Goal: Check status: Check status

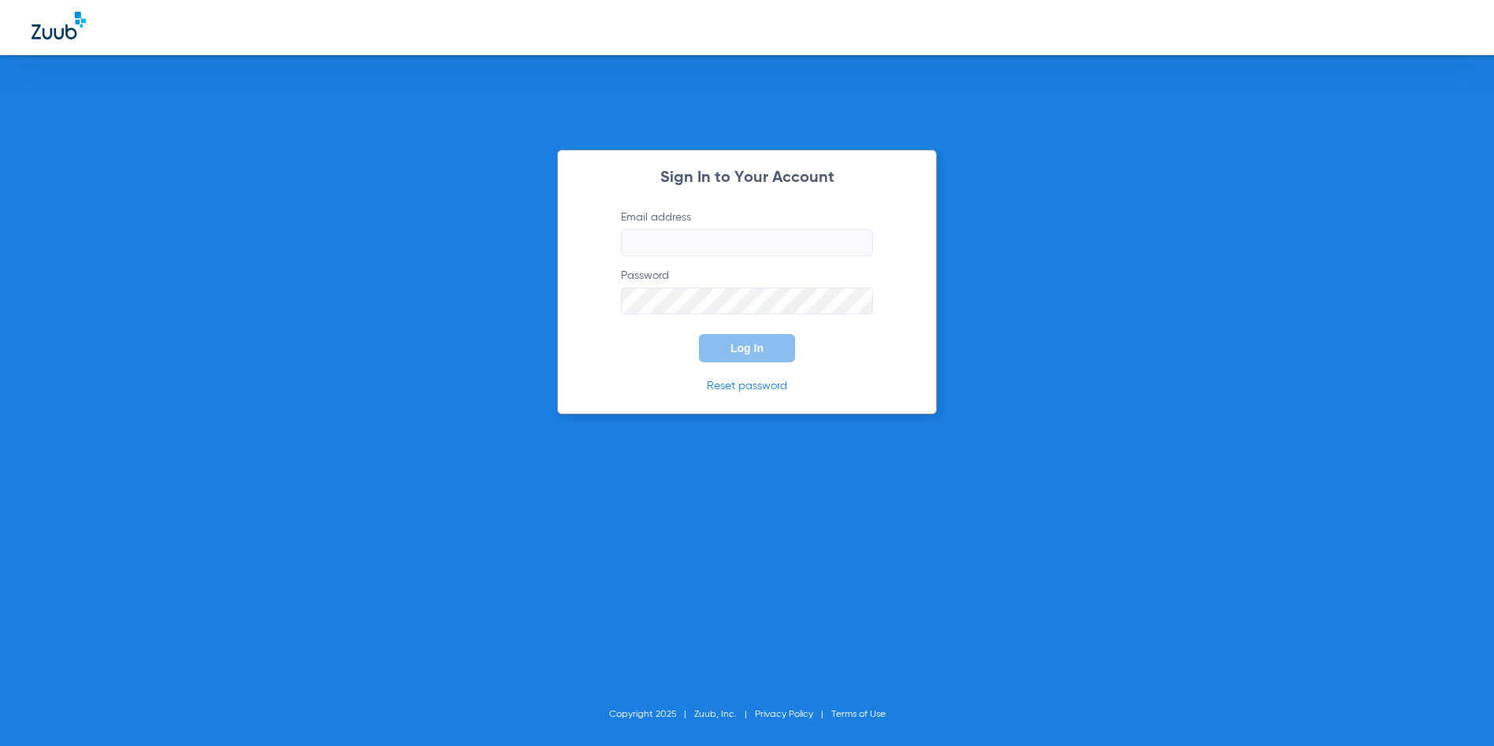
type input "[EMAIL_ADDRESS][DOMAIN_NAME]"
click at [750, 354] on span "Log In" at bounding box center [746, 348] width 33 height 13
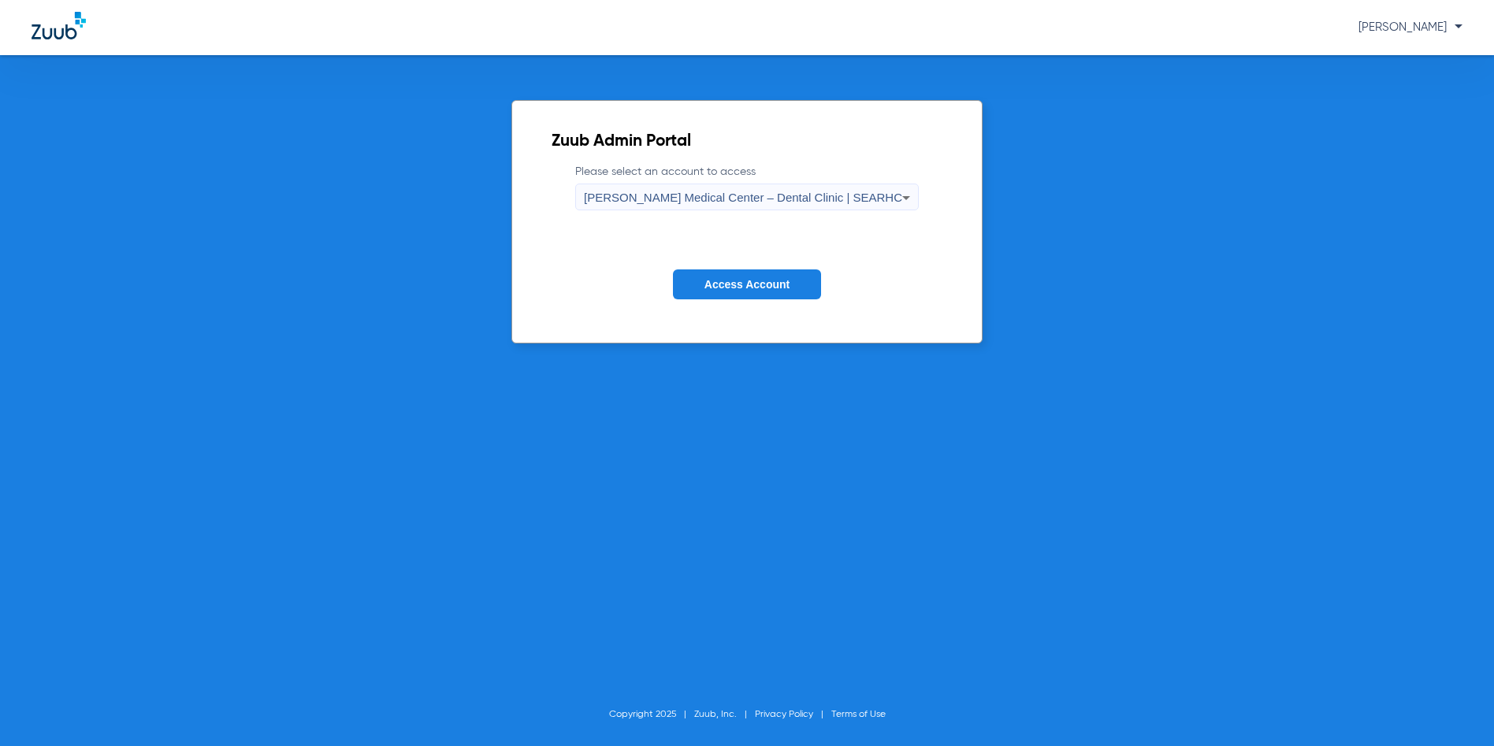
click at [753, 278] on span "Access Account" at bounding box center [746, 284] width 85 height 13
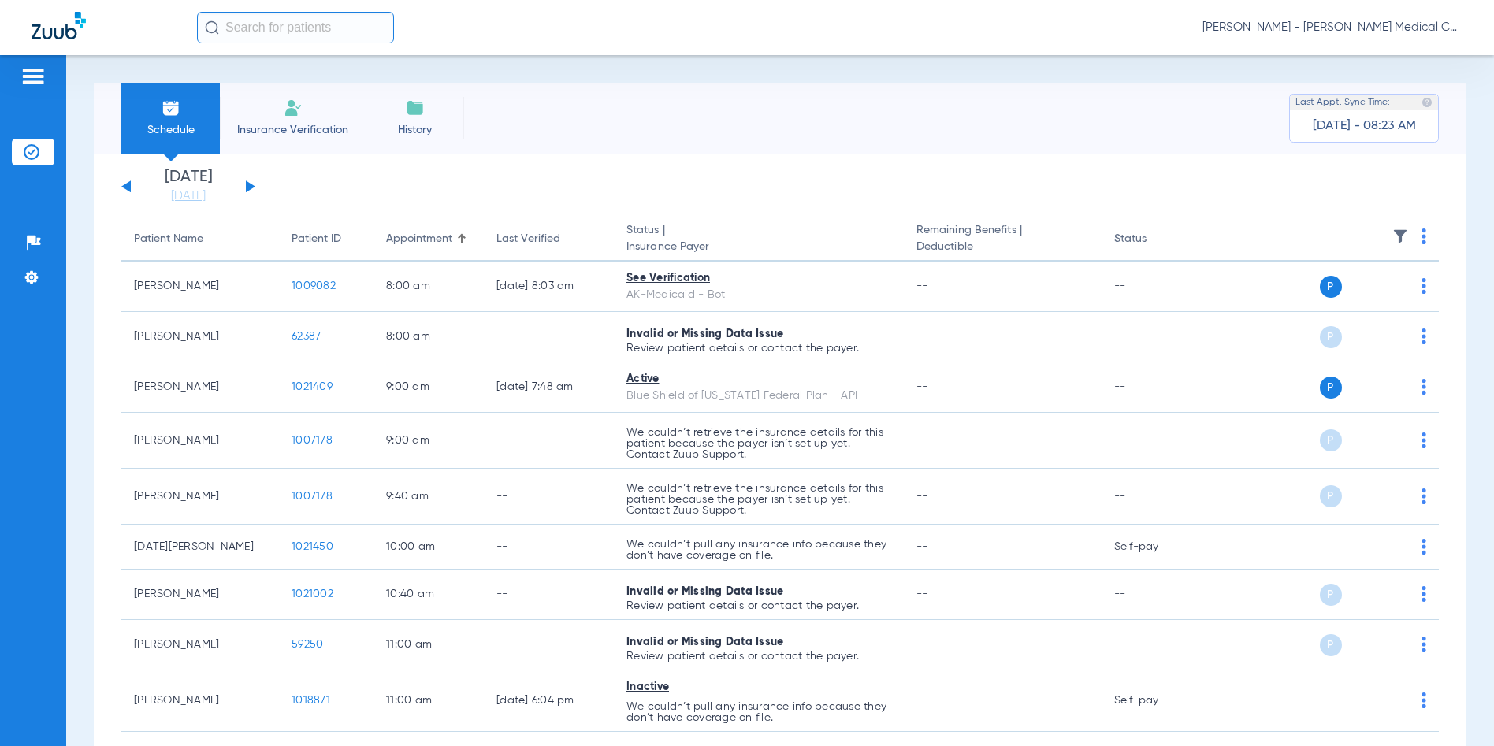
click at [248, 185] on button at bounding box center [250, 186] width 9 height 12
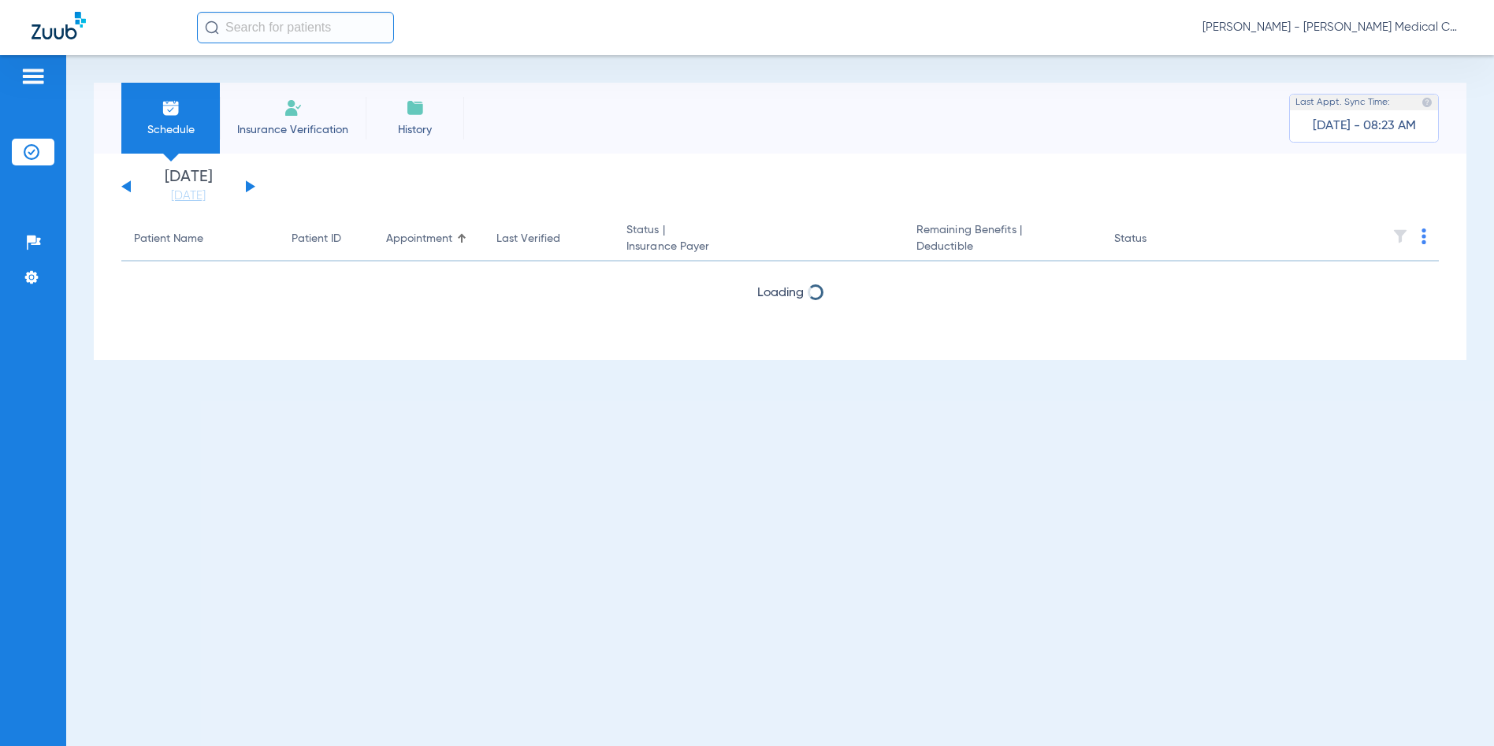
click at [248, 185] on button at bounding box center [250, 186] width 9 height 12
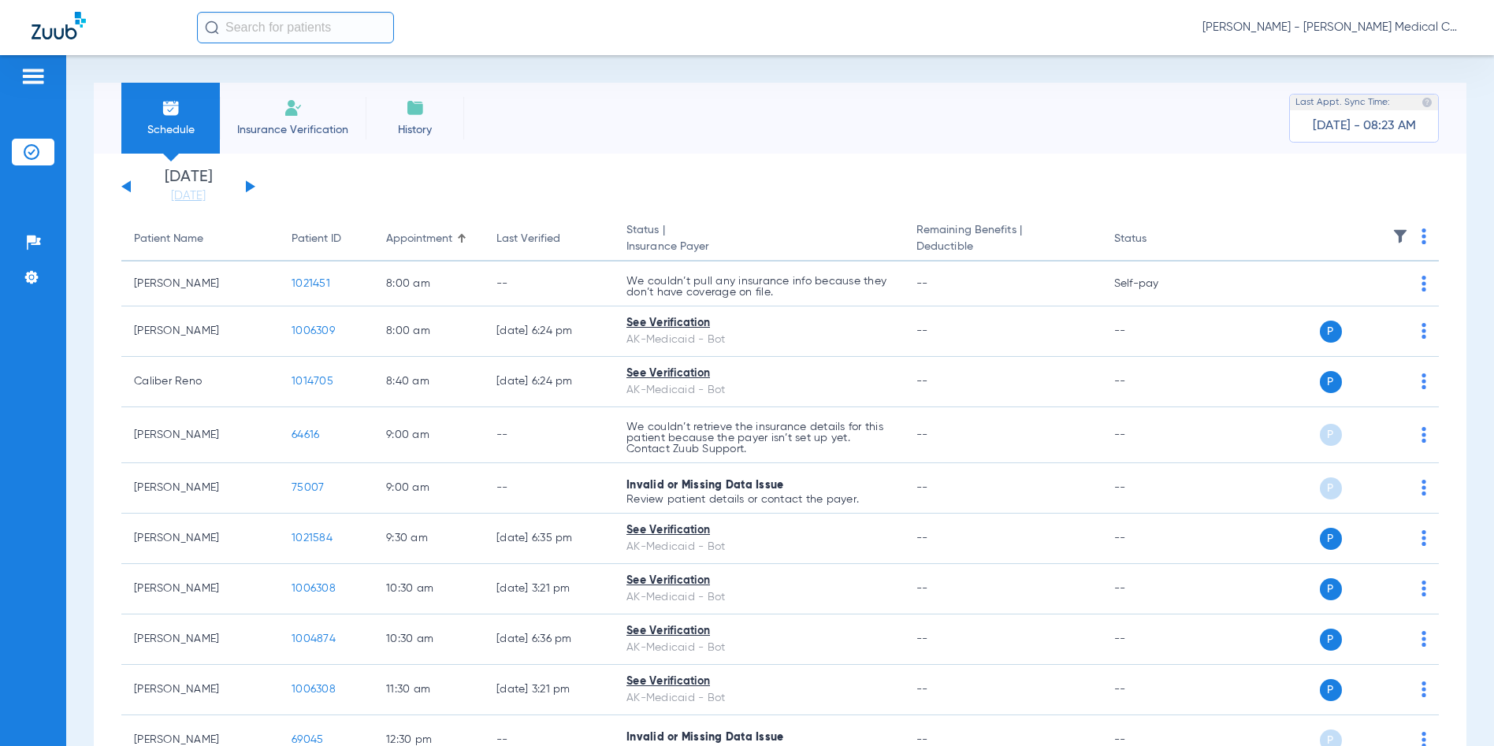
click at [248, 185] on button at bounding box center [250, 186] width 9 height 12
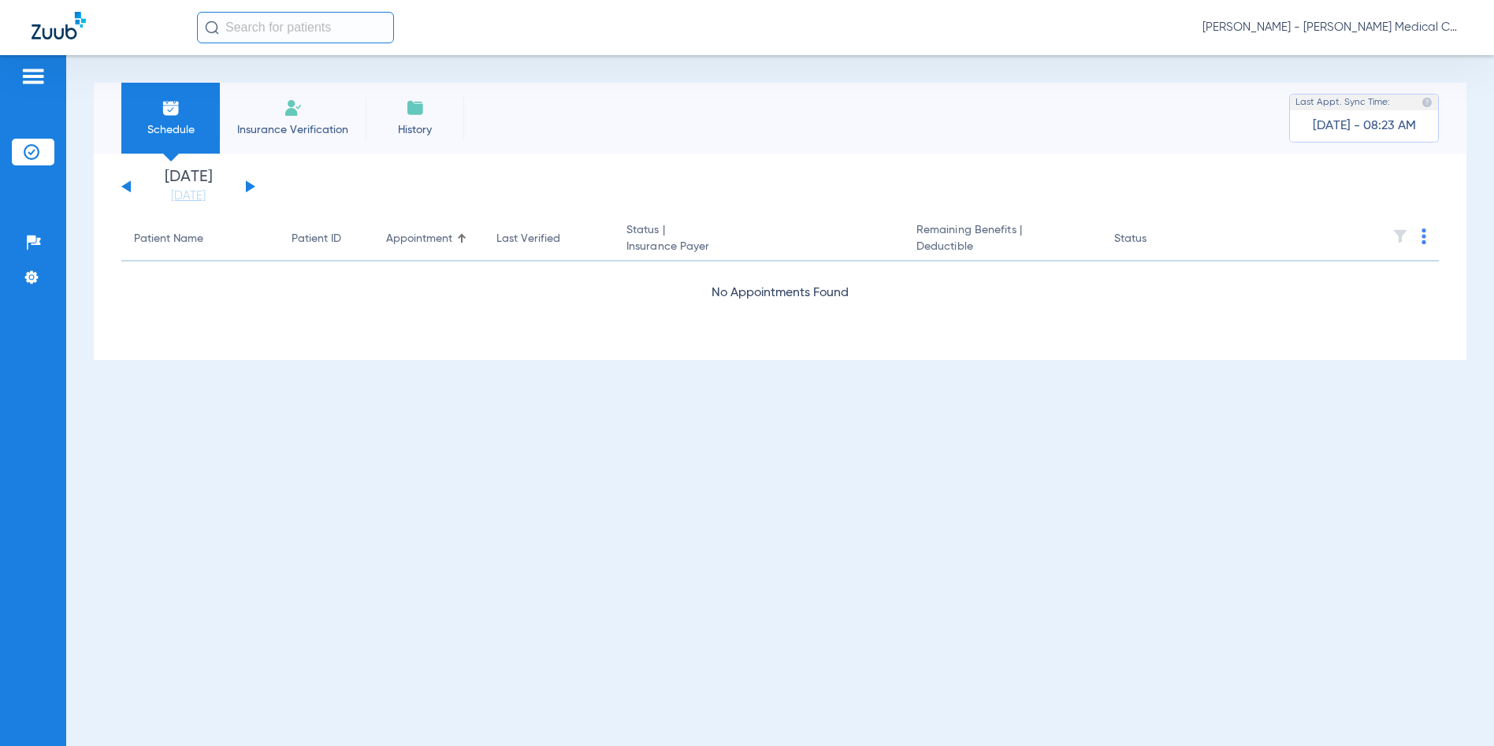
click at [248, 185] on button at bounding box center [250, 186] width 9 height 12
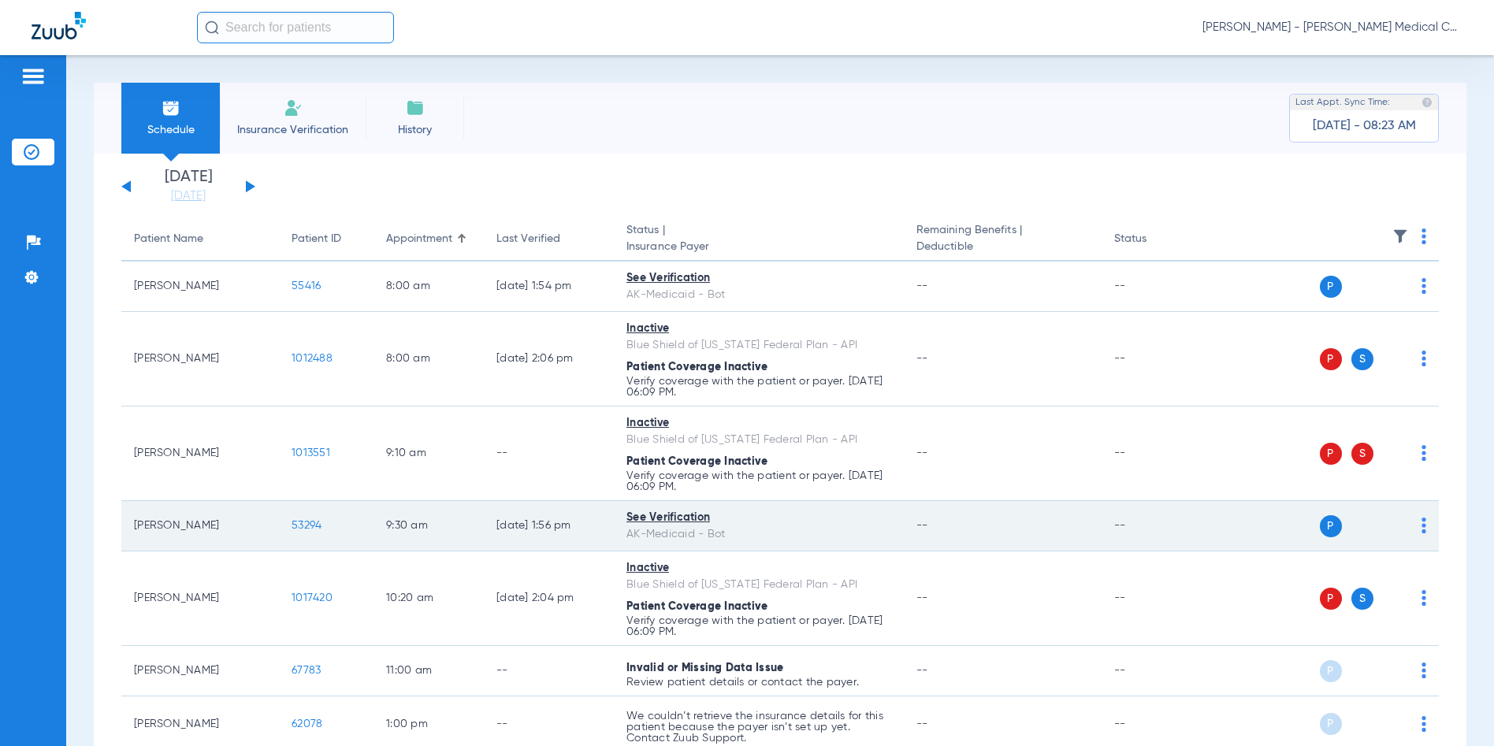
click at [299, 525] on span "53294" at bounding box center [307, 525] width 30 height 11
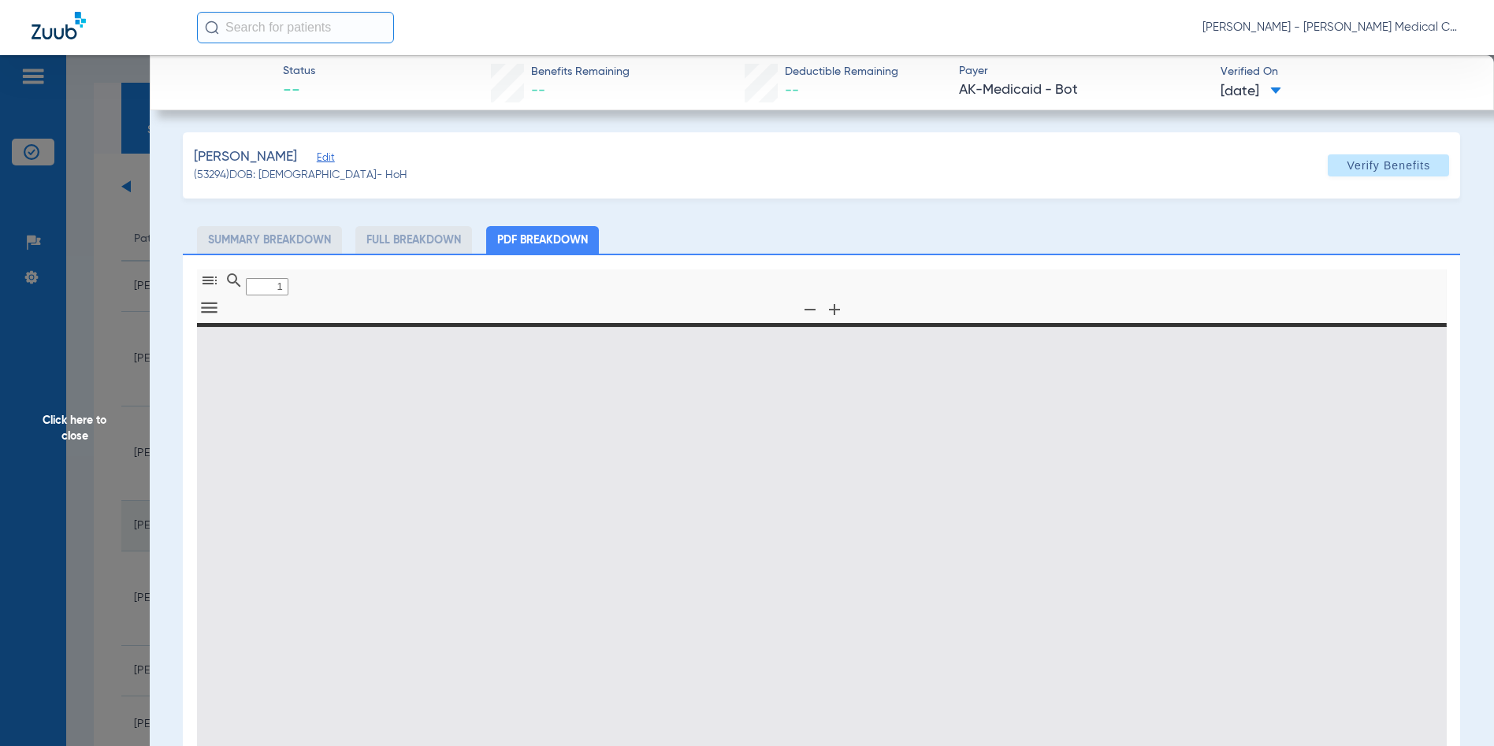
type input "0"
select select "page-width"
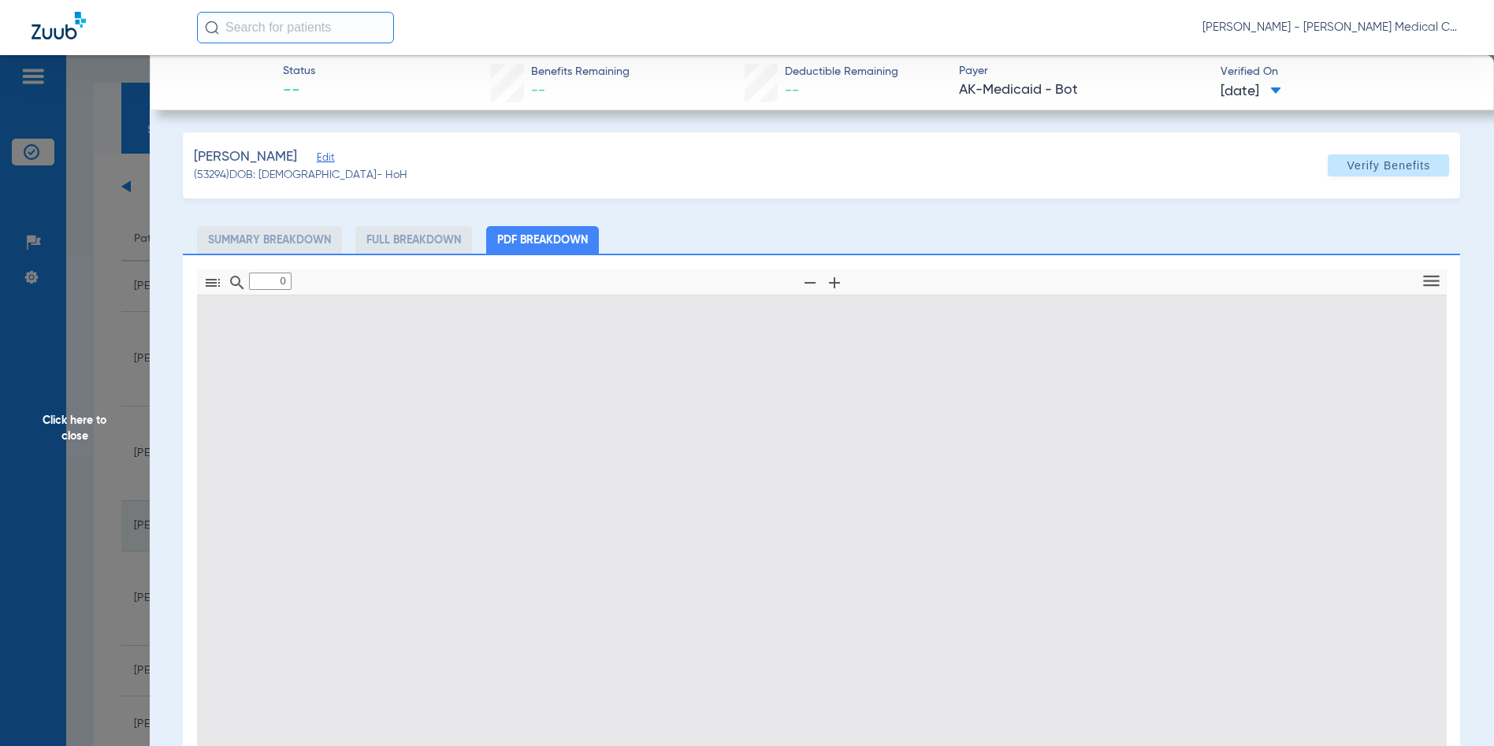
type input "1"
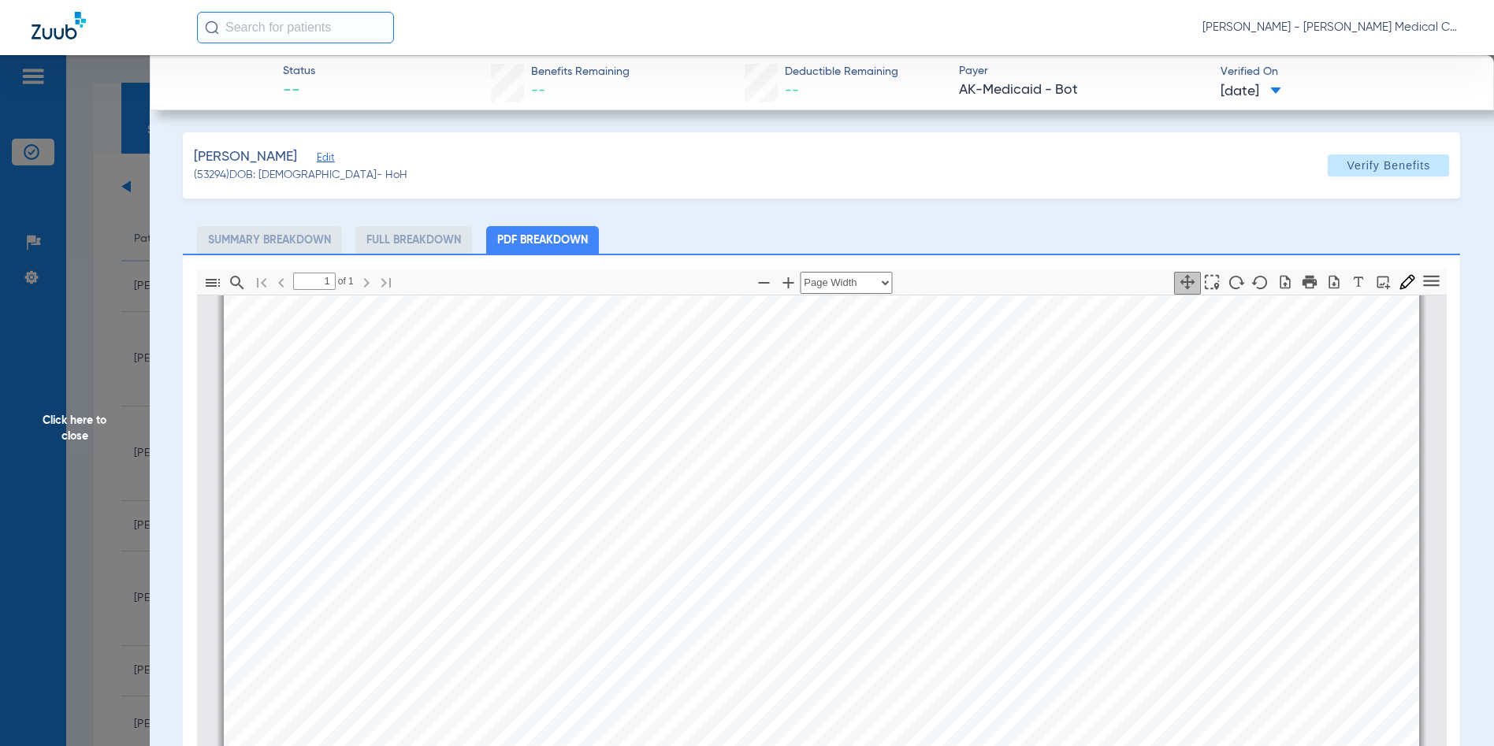
scroll to position [244, 0]
click at [80, 429] on span "Click here to close" at bounding box center [75, 428] width 150 height 746
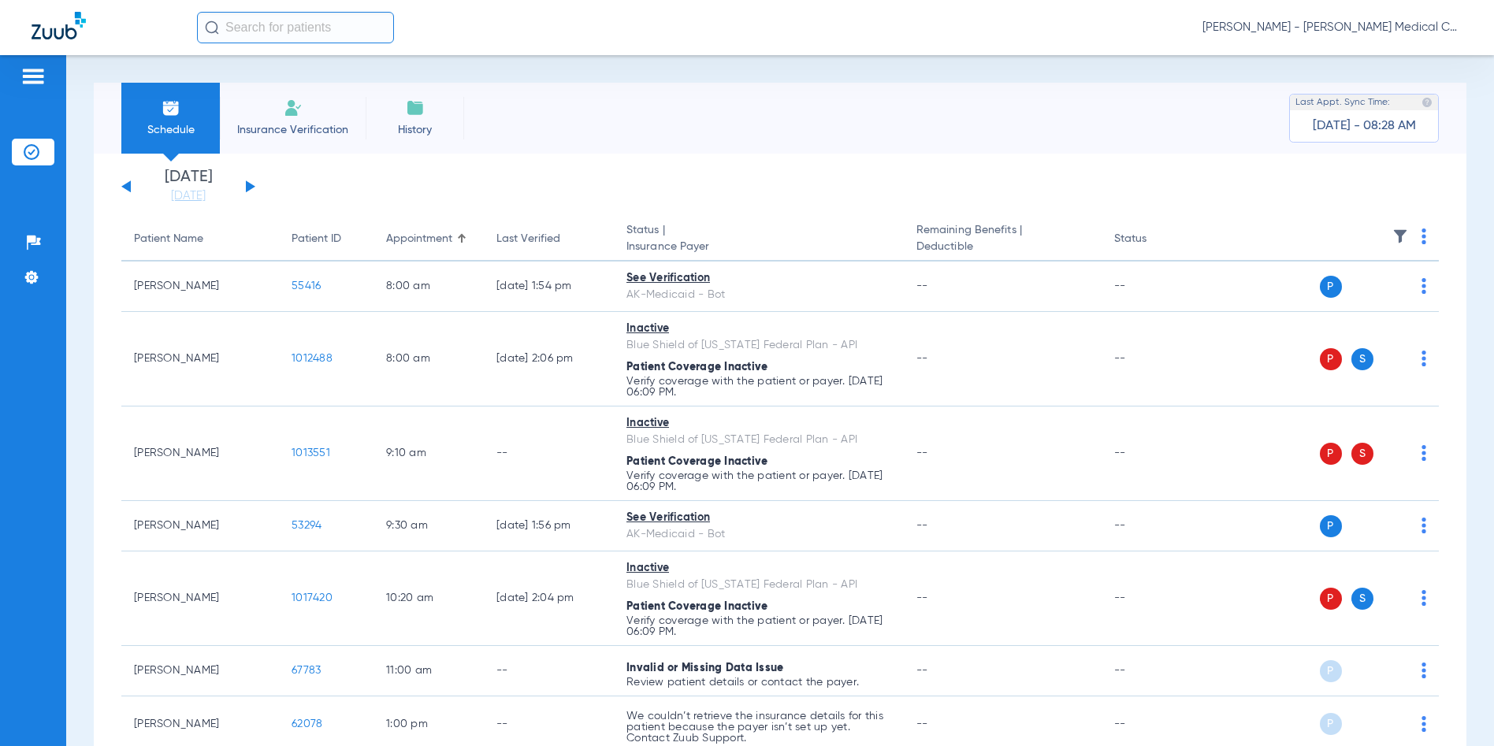
click at [630, 188] on app-single-date-navigator "Monday 06-09-2025 Tuesday 06-10-2025 Wednesday 06-11-2025 Thursday 06-12-2025 F…" at bounding box center [779, 186] width 1317 height 35
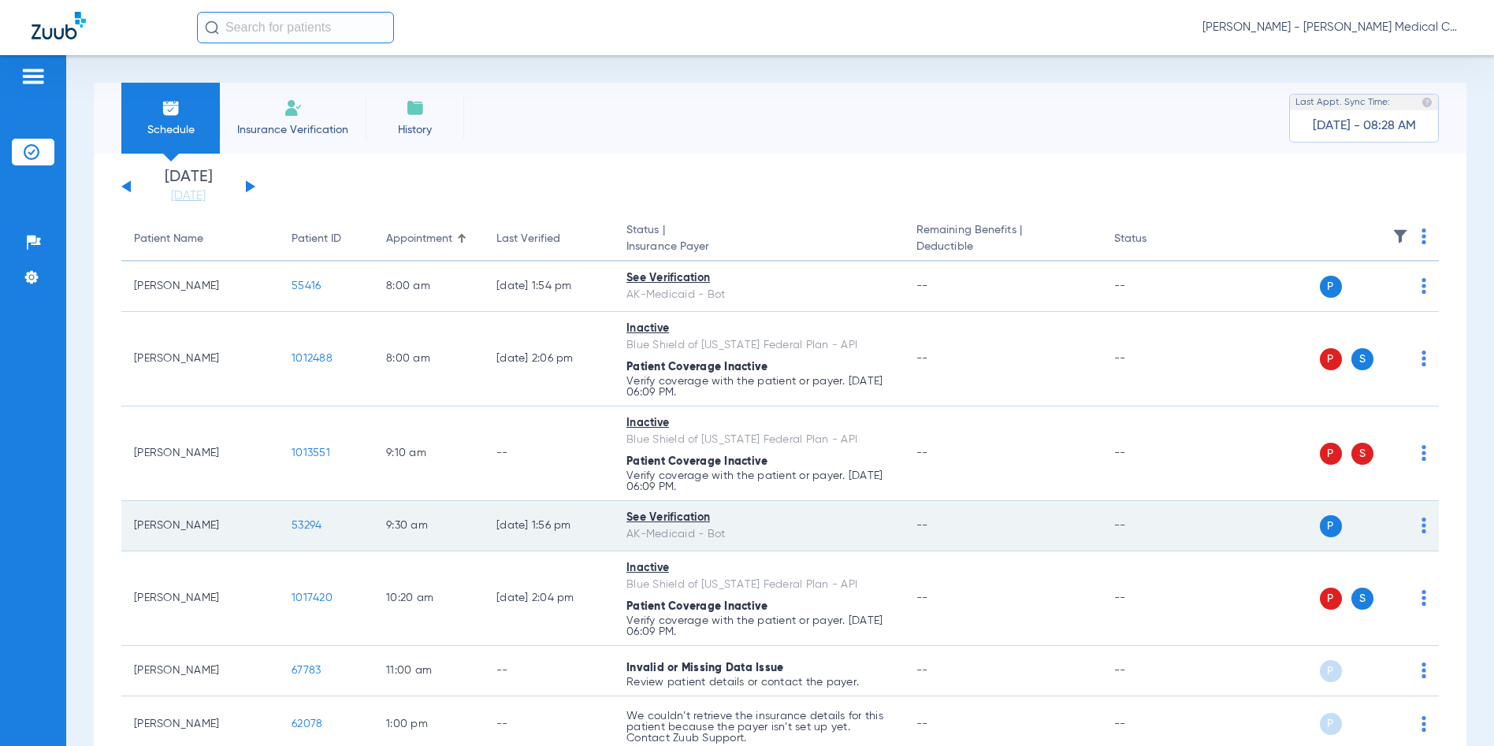
scroll to position [315, 0]
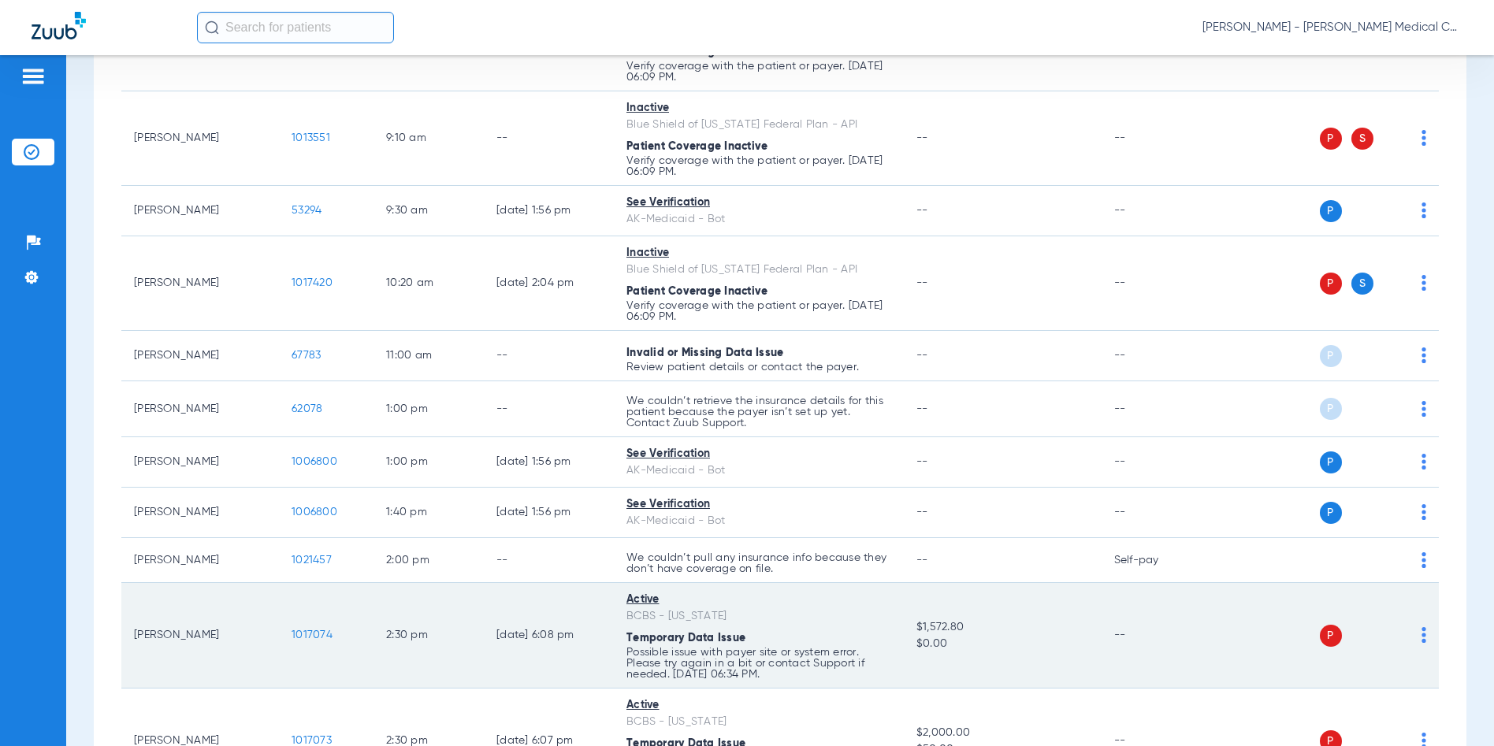
click at [311, 633] on span "1017074" at bounding box center [312, 635] width 41 height 11
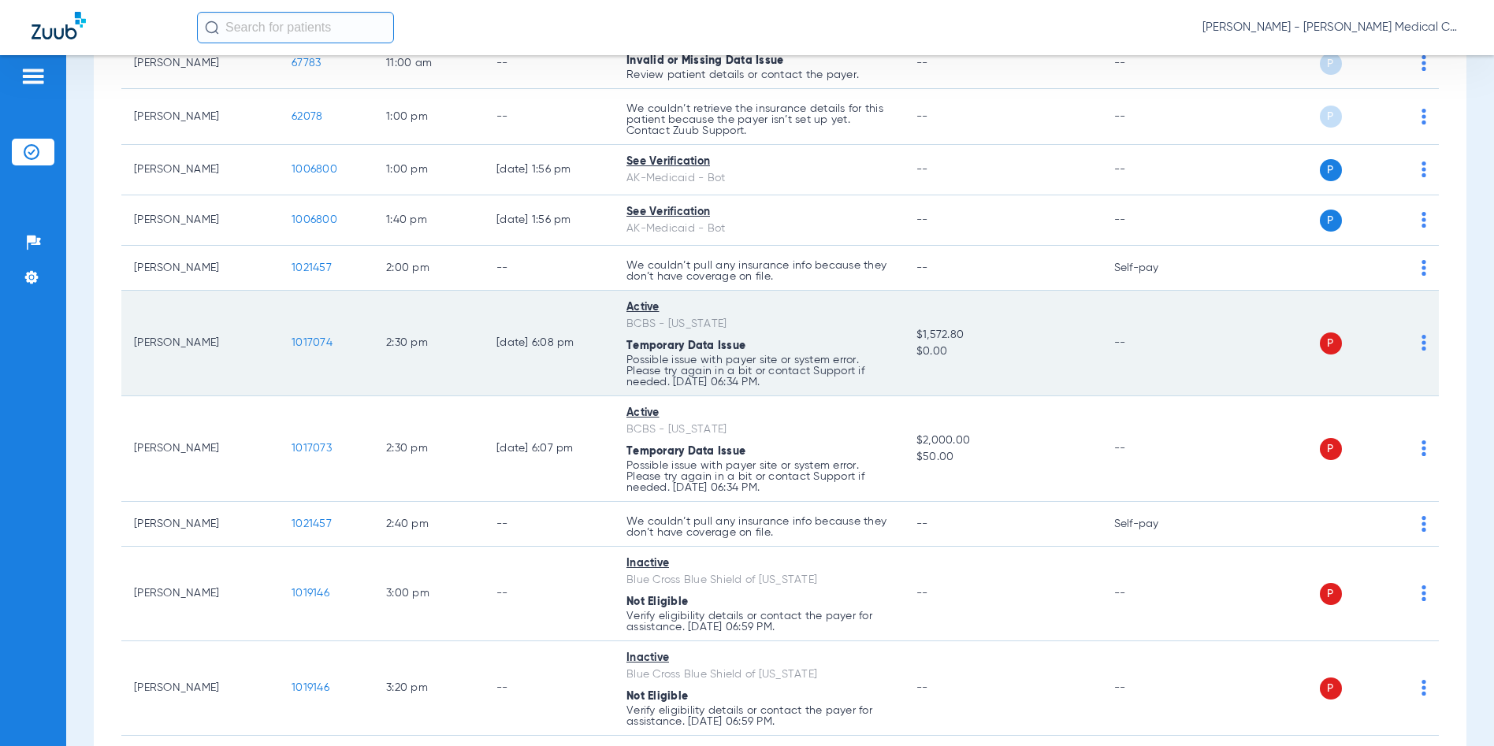
scroll to position [529, 0]
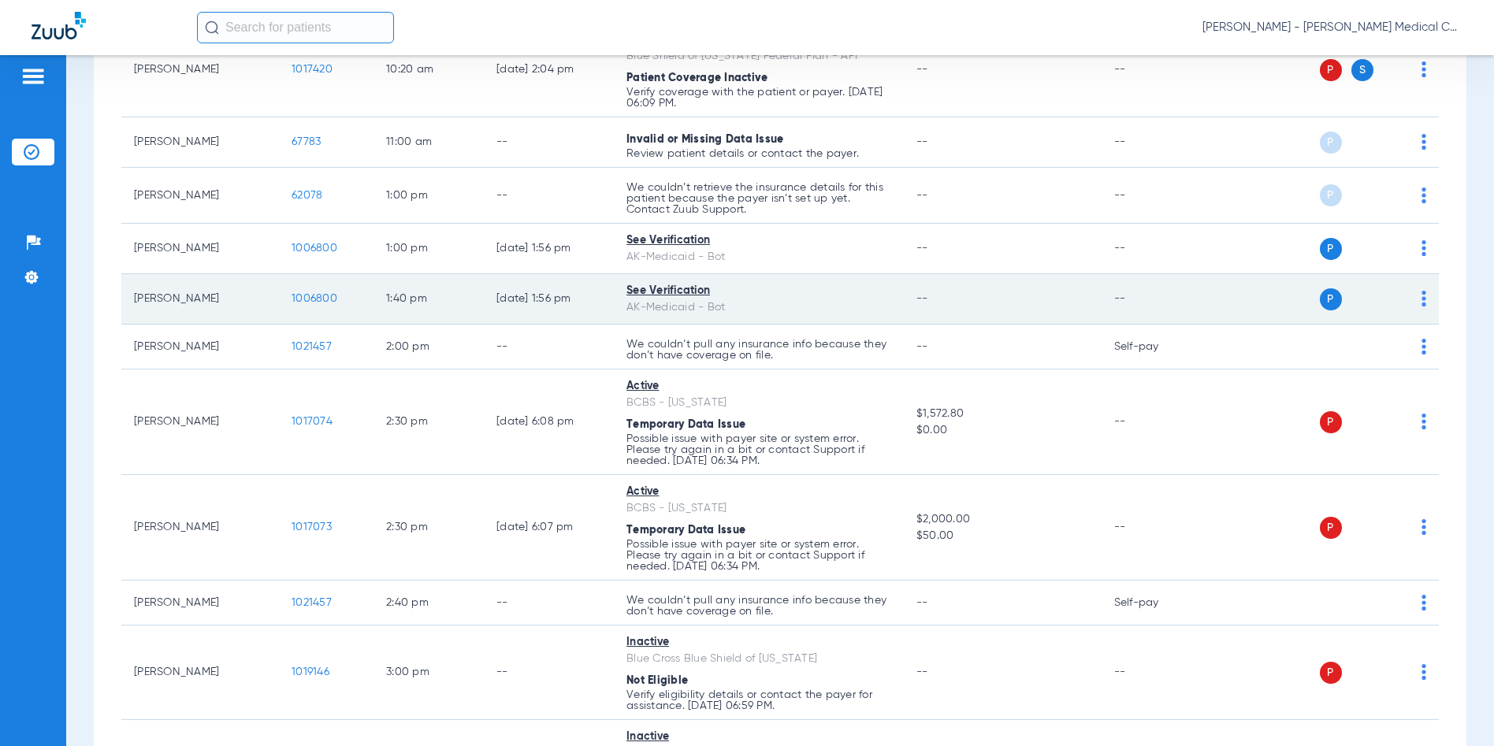
click at [322, 295] on span "1006800" at bounding box center [315, 298] width 46 height 11
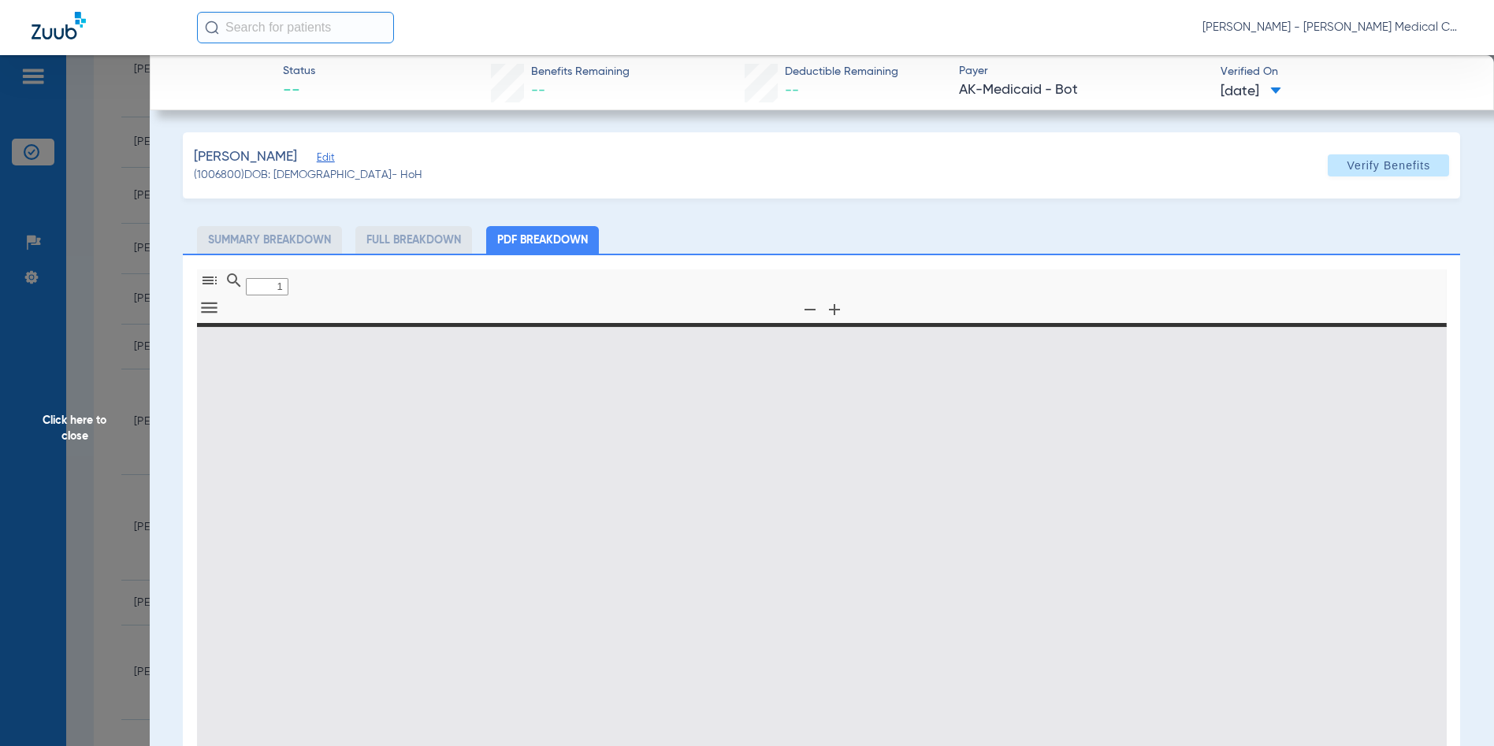
type input "0"
select select "page-width"
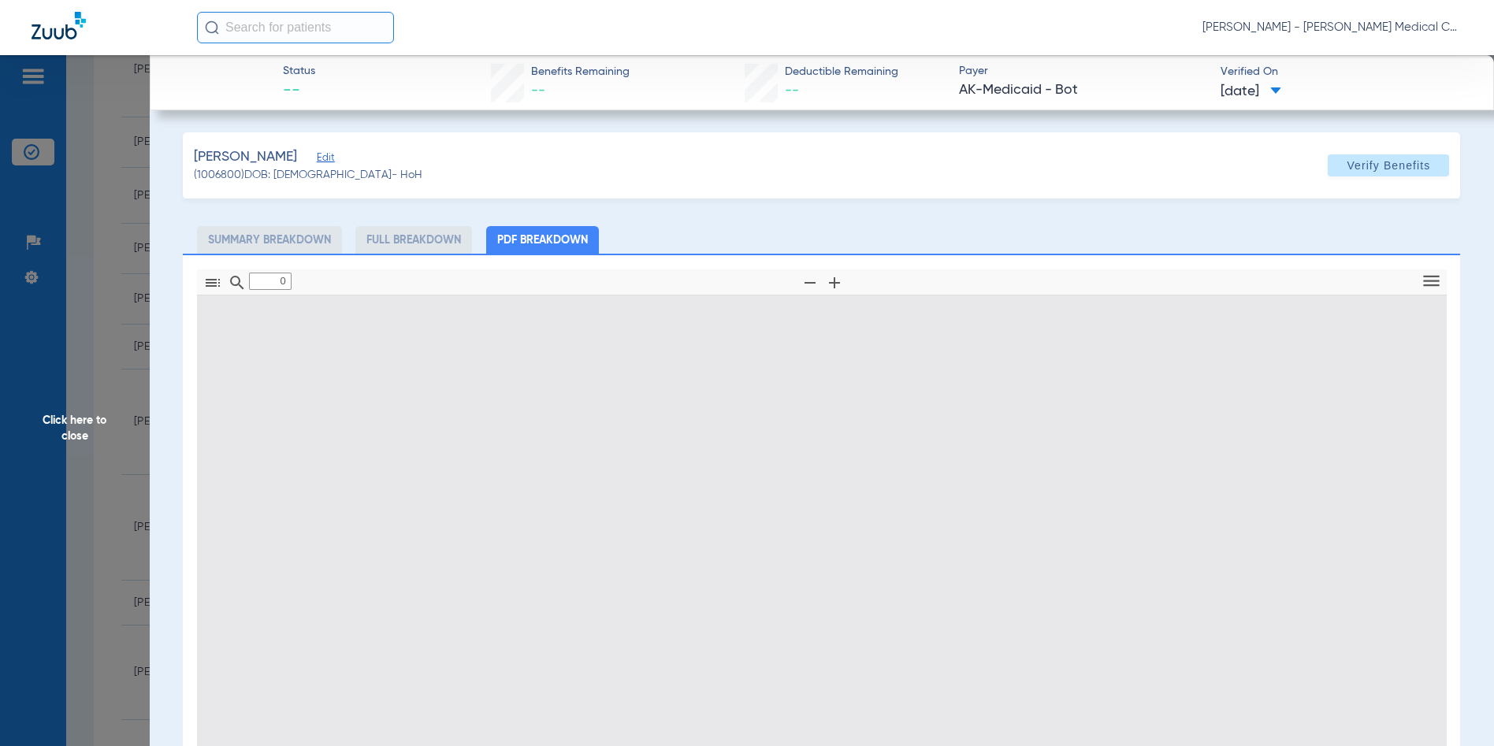
type input "1"
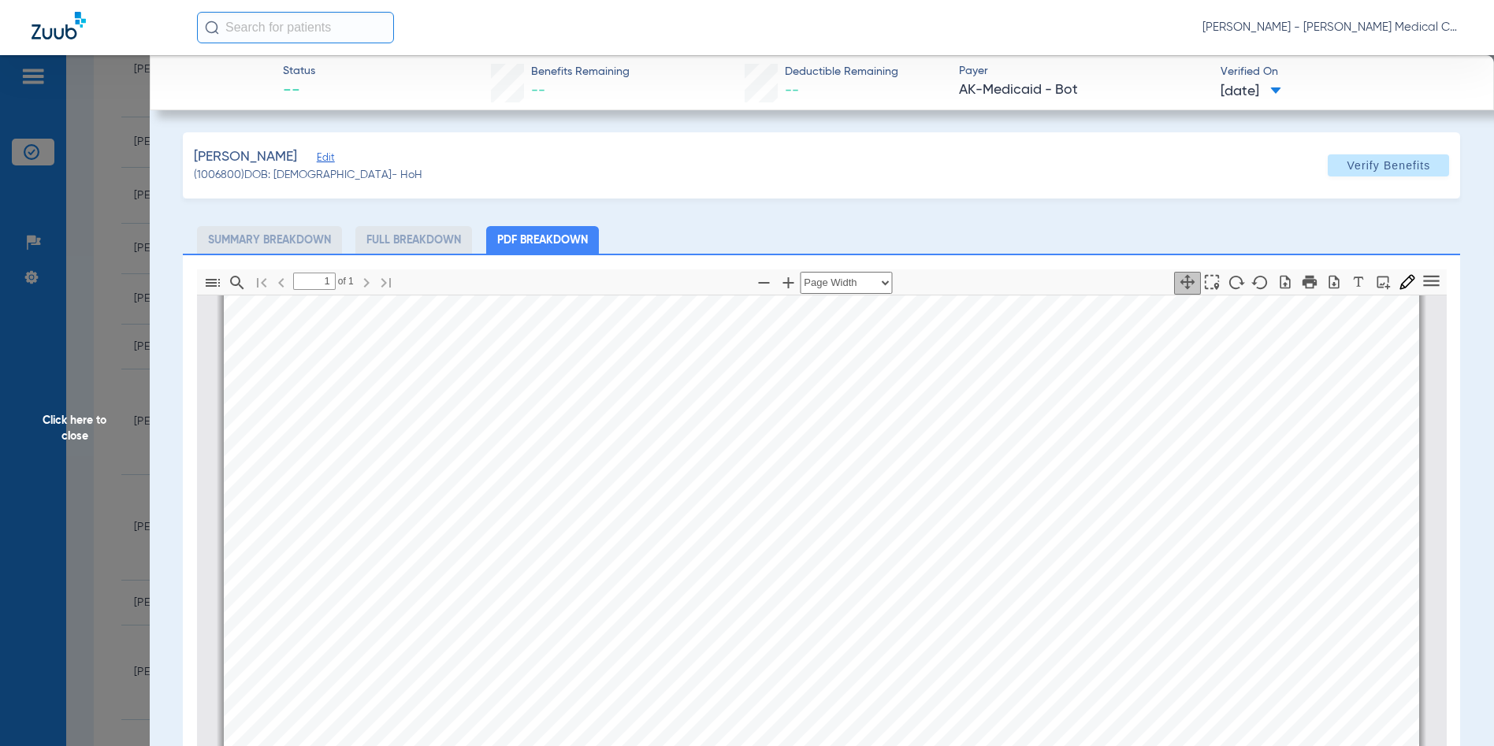
scroll to position [511, 0]
click at [81, 424] on span "Click here to close" at bounding box center [75, 428] width 150 height 746
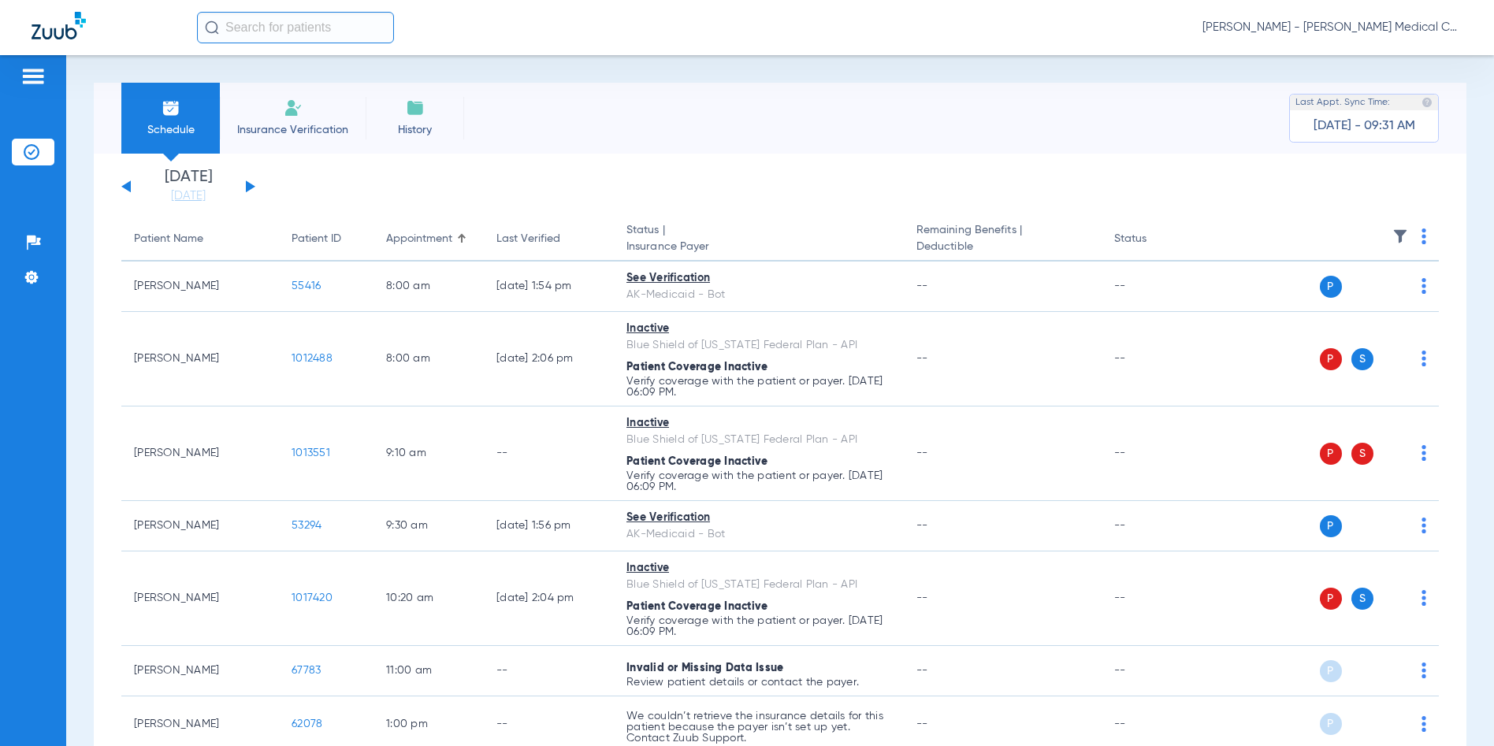
click at [1369, 24] on span "[PERSON_NAME] - [PERSON_NAME] Medical Center – Dental Clinic | SEARHC" at bounding box center [1332, 28] width 260 height 16
click at [1394, 52] on span "Account Selection" at bounding box center [1403, 55] width 88 height 11
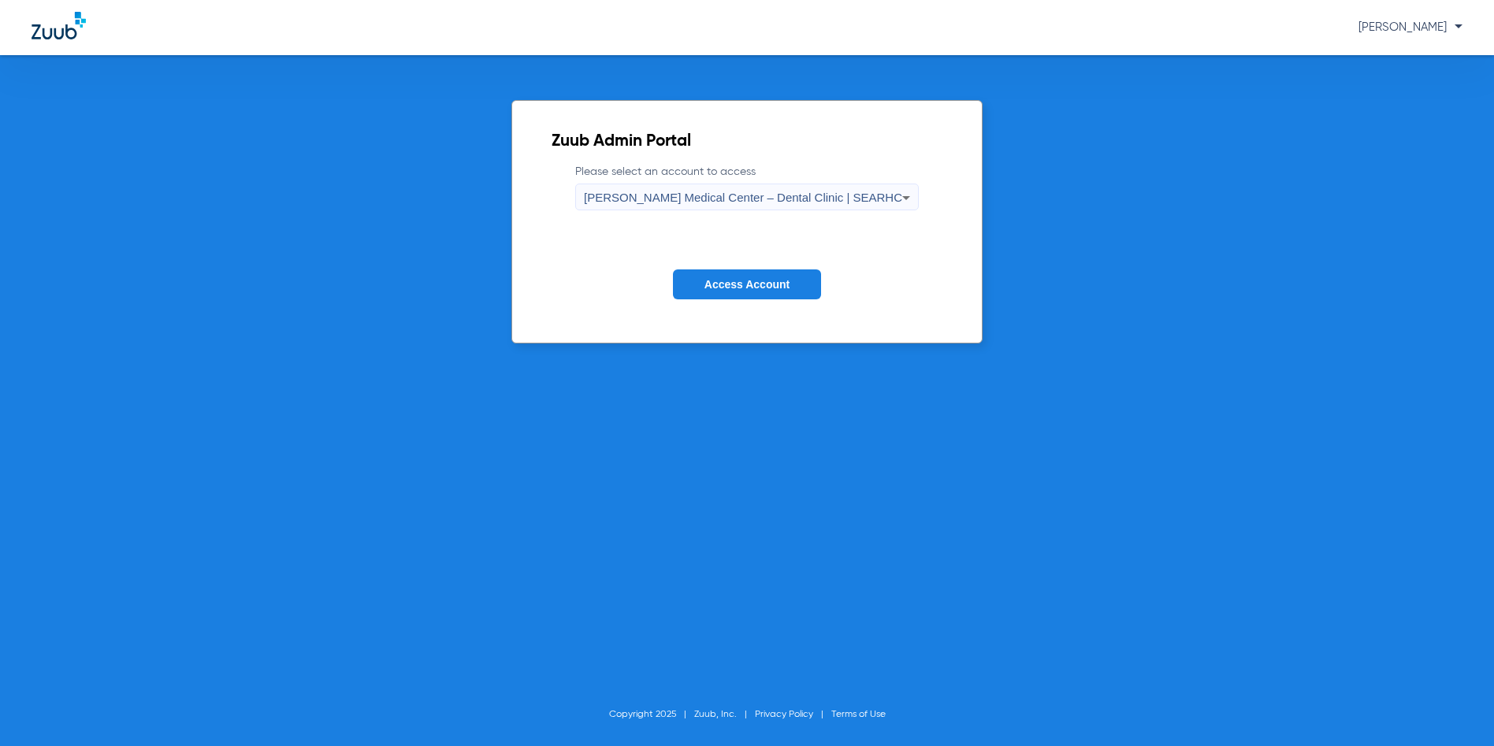
click at [715, 196] on span "Alicia Roberts Medical Center – Dental Clinic | SEARHC" at bounding box center [743, 197] width 318 height 13
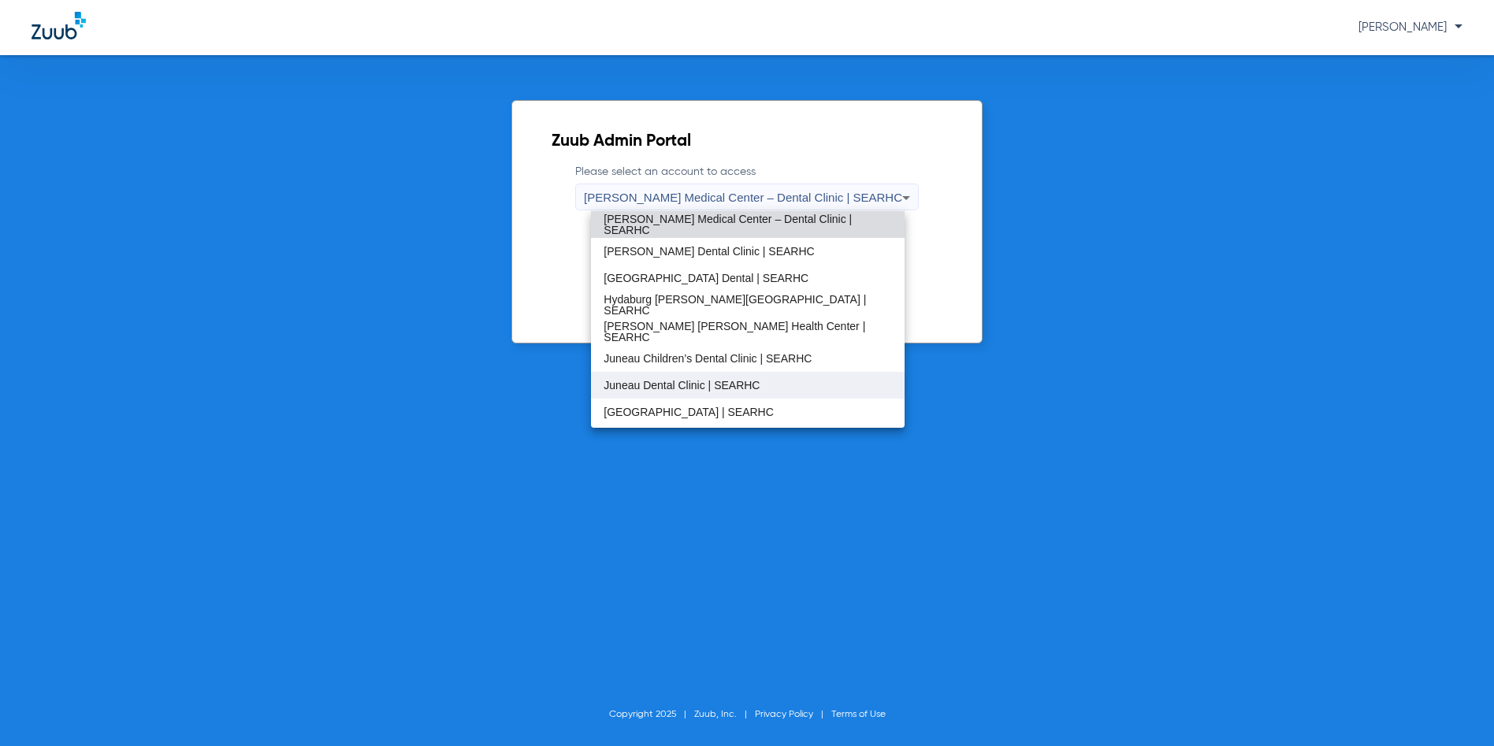
click at [635, 381] on span "Juneau Dental Clinic | SEARHC" at bounding box center [682, 385] width 156 height 11
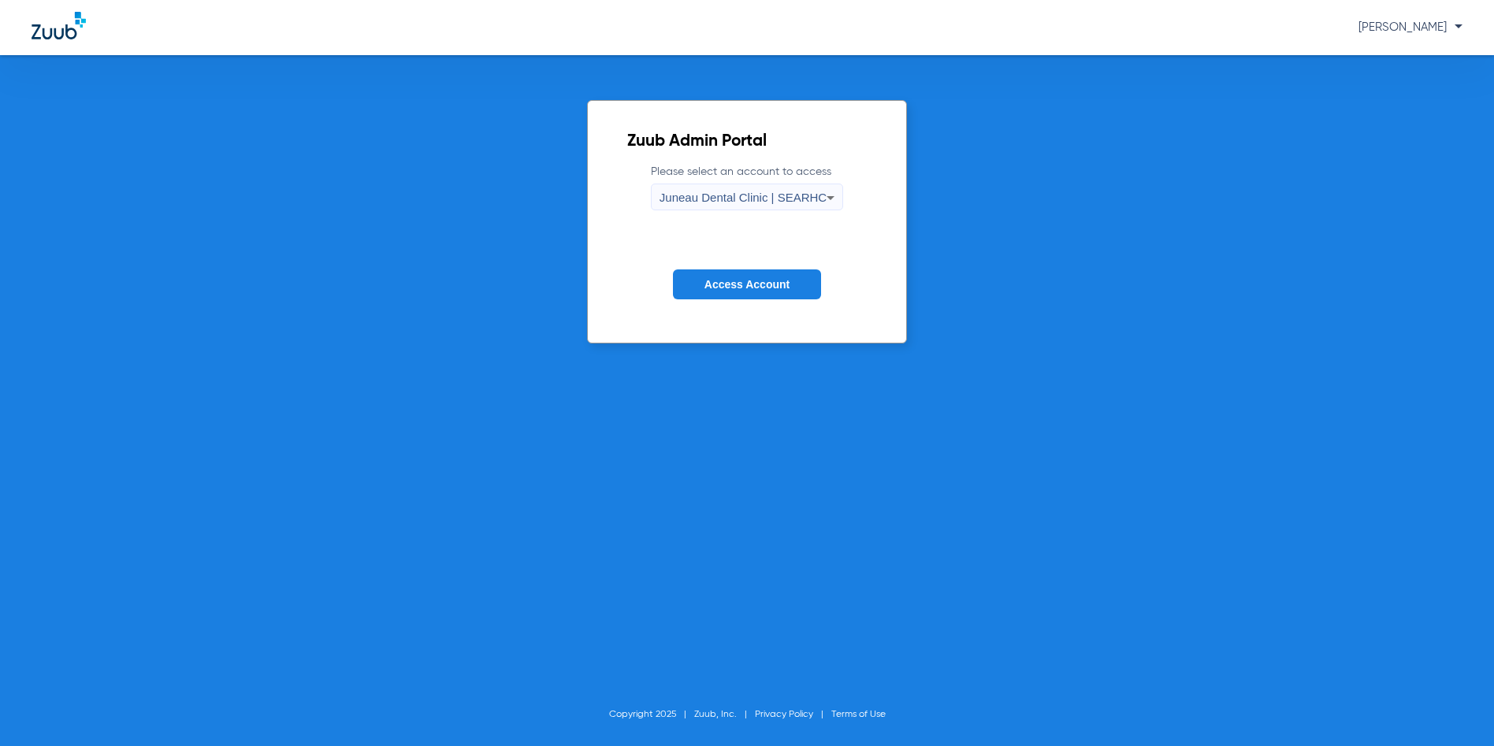
click at [719, 287] on span "Access Account" at bounding box center [746, 284] width 85 height 13
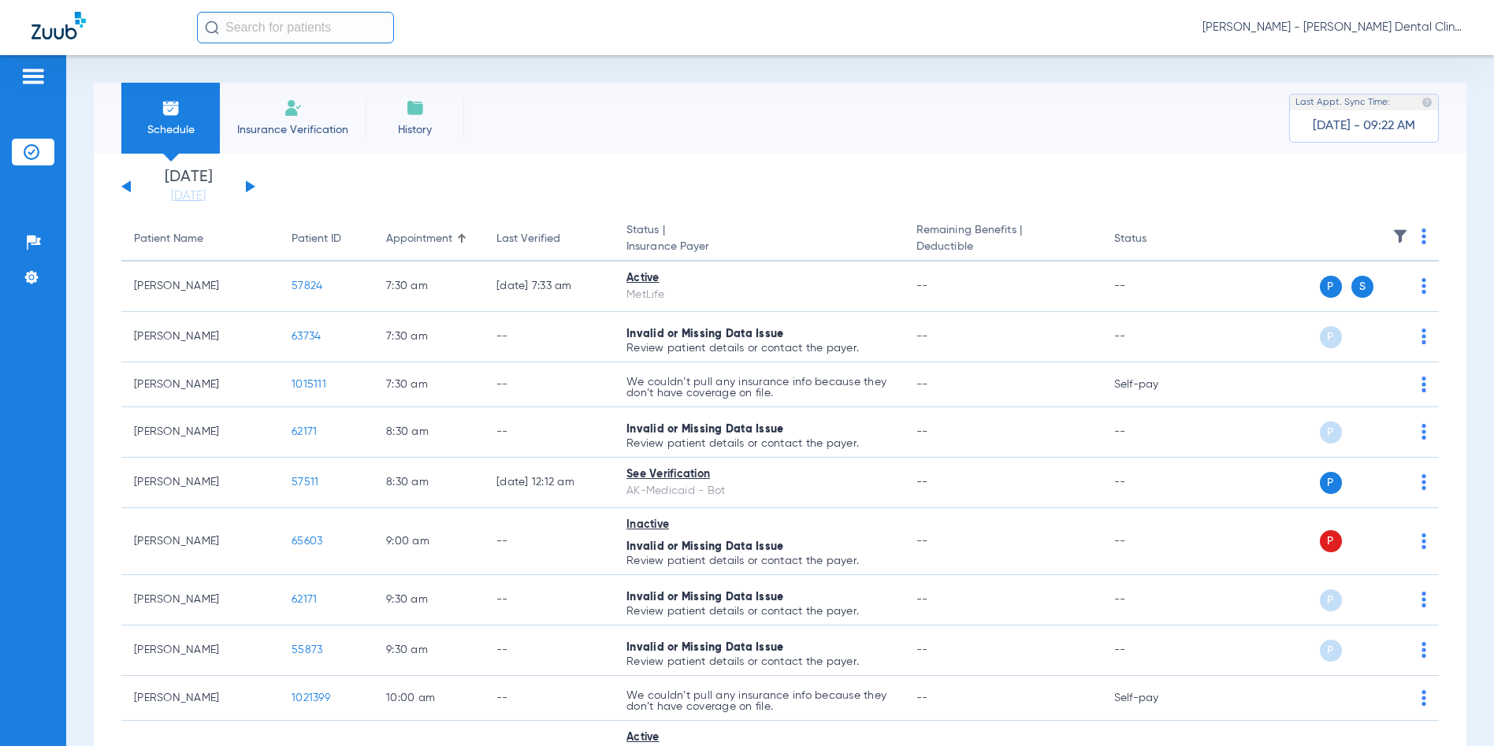
click at [250, 188] on button at bounding box center [250, 186] width 9 height 12
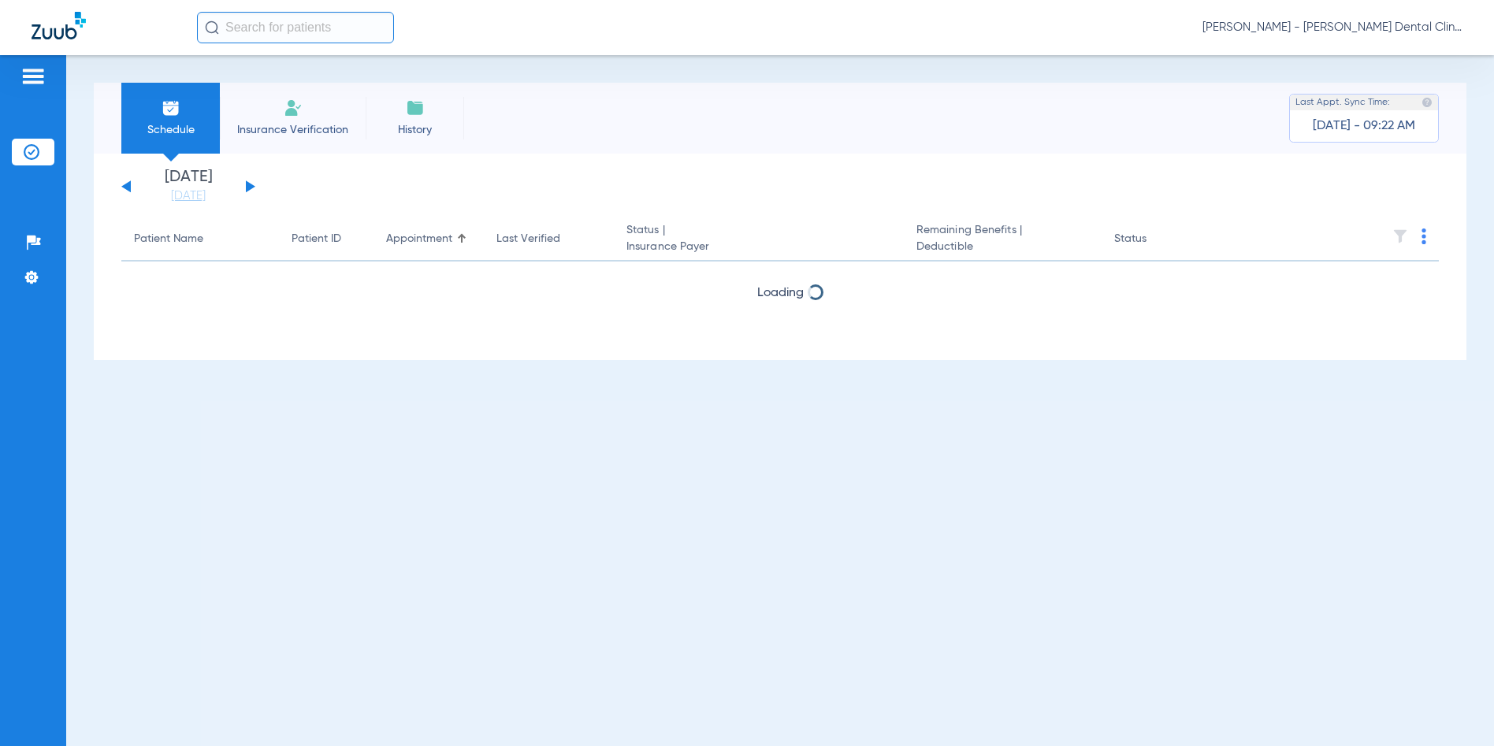
click at [250, 188] on button at bounding box center [250, 186] width 9 height 12
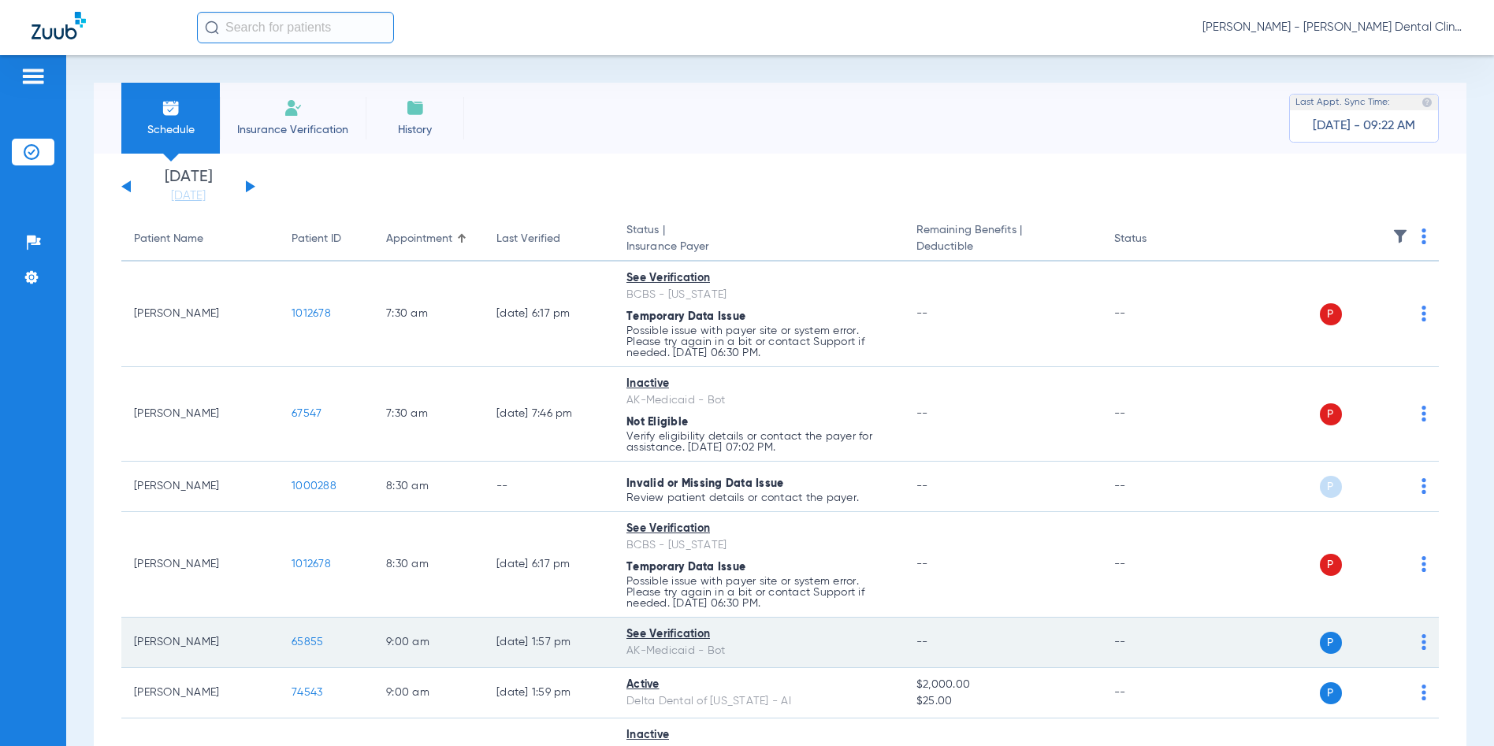
scroll to position [158, 0]
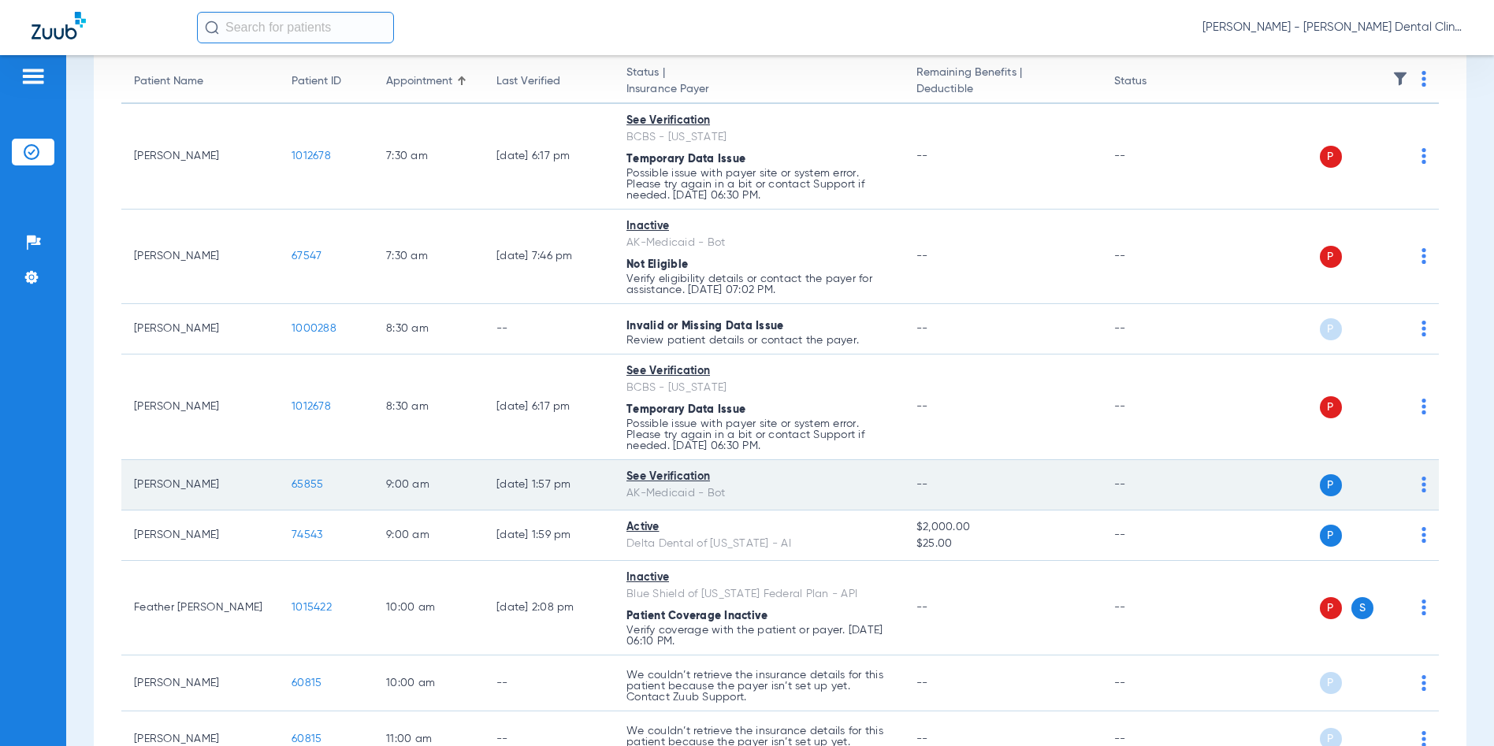
click at [305, 483] on span "65855" at bounding box center [308, 484] width 32 height 11
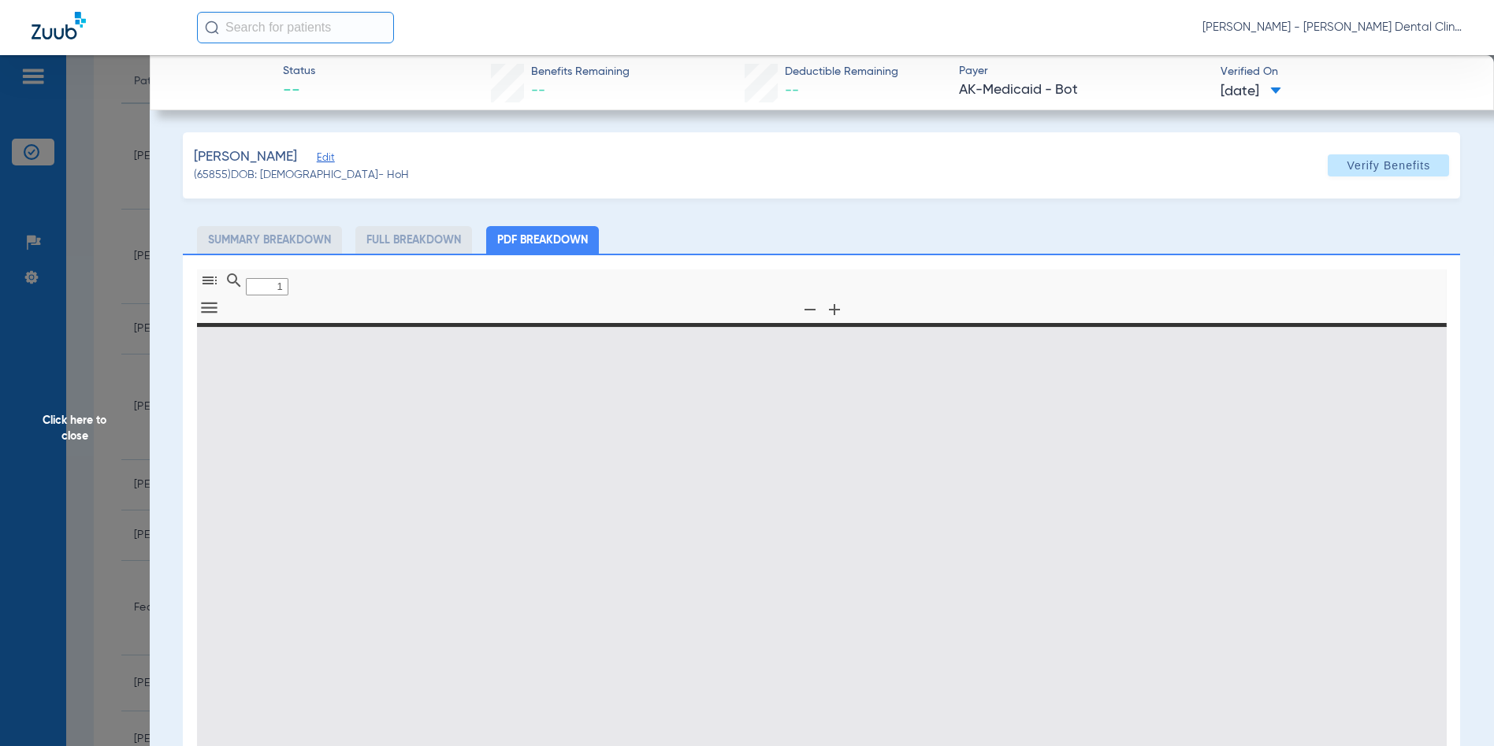
type input "0"
select select "page-width"
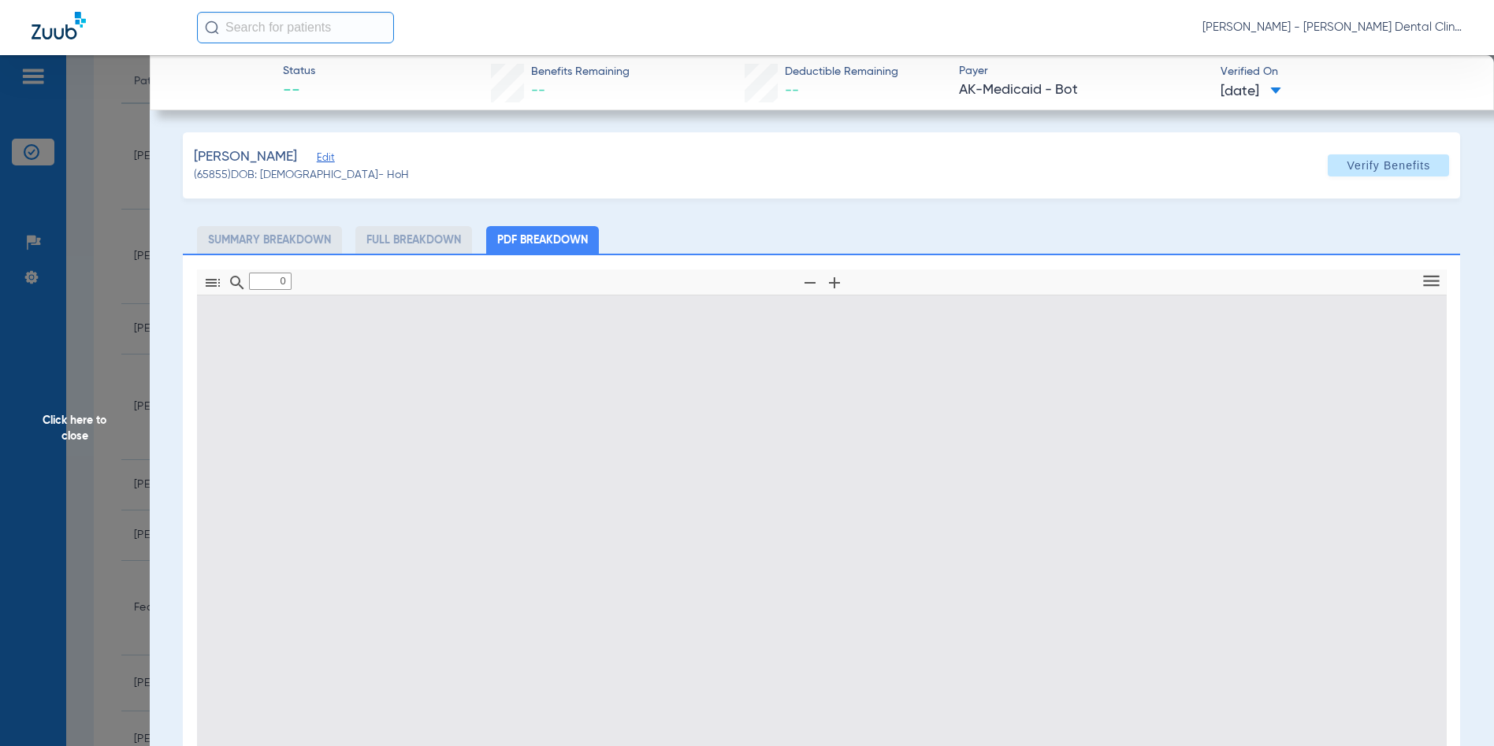
type input "1"
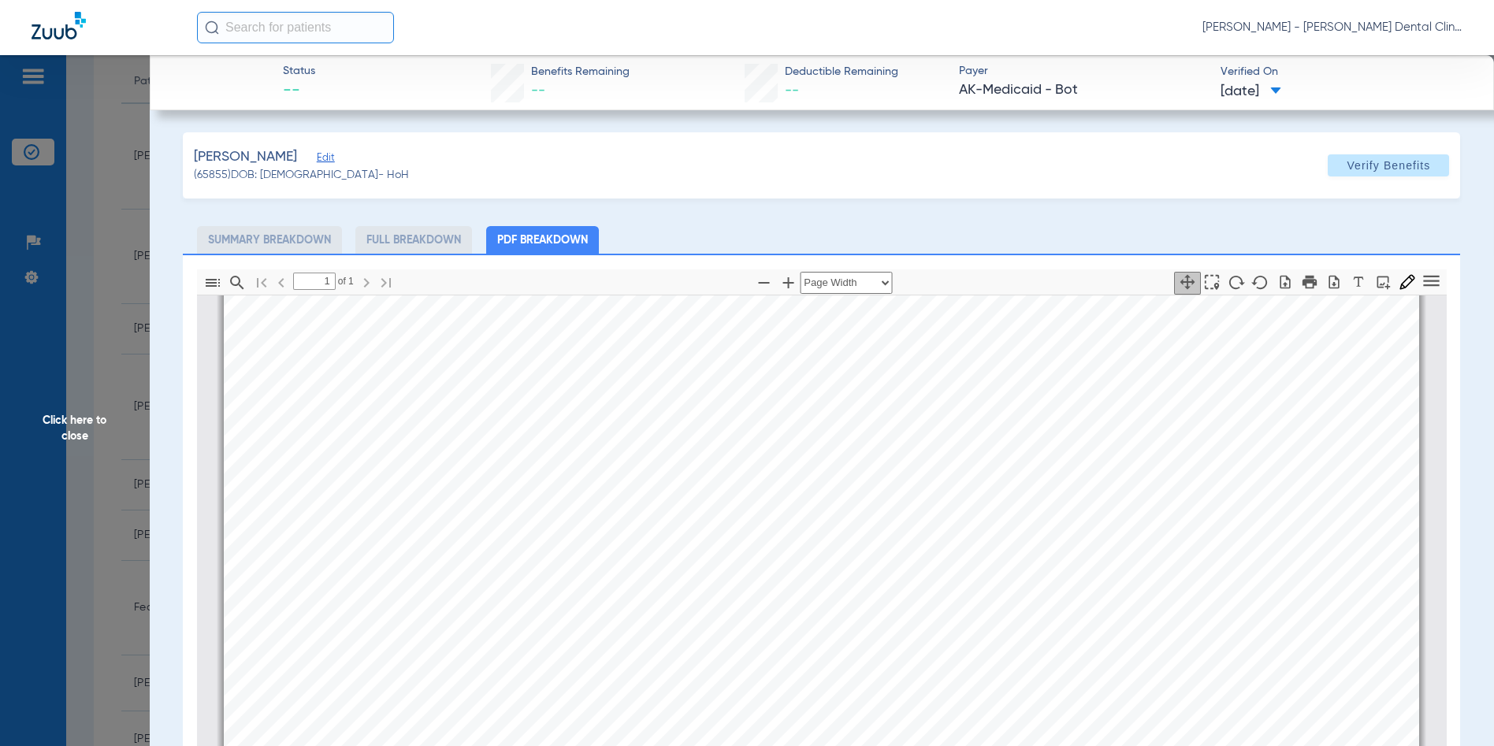
scroll to position [559, 0]
click at [70, 422] on span "Click here to close" at bounding box center [75, 428] width 150 height 746
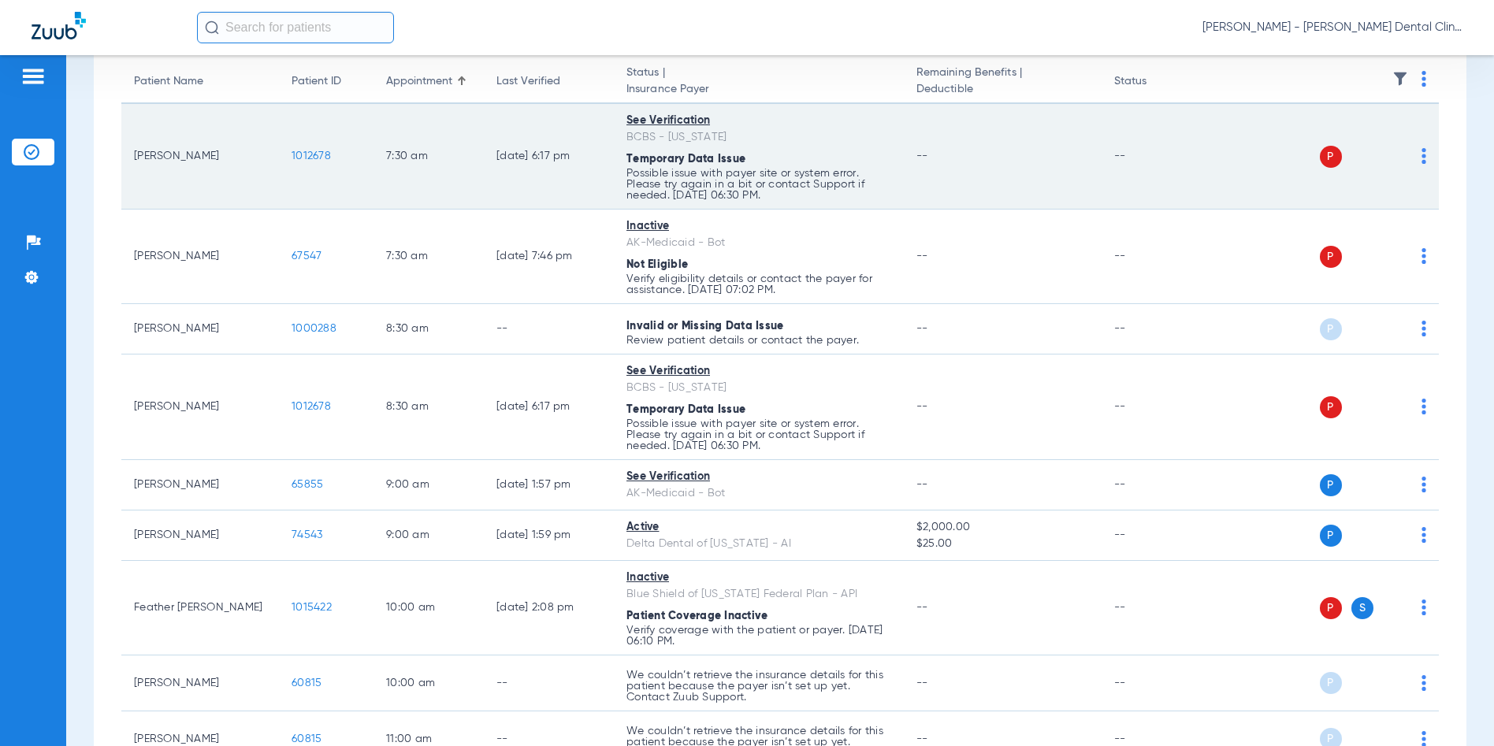
scroll to position [0, 0]
